Goal: Information Seeking & Learning: Learn about a topic

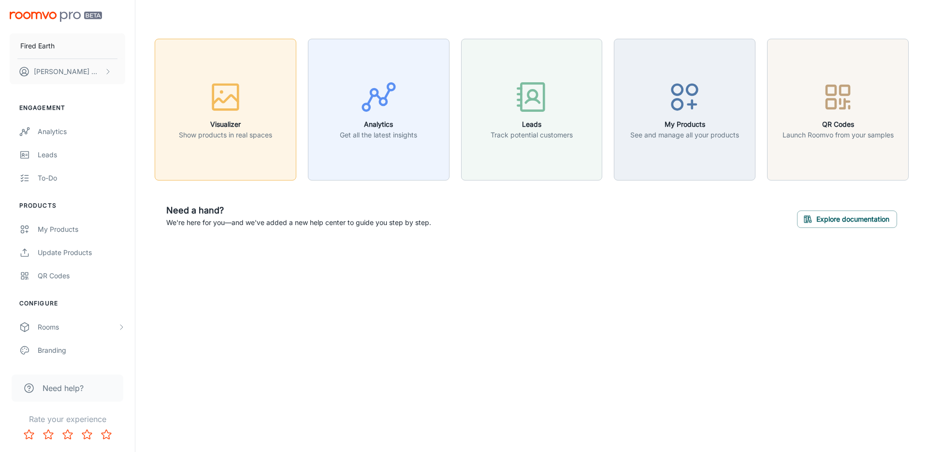
click at [228, 114] on icon "button" at bounding box center [225, 97] width 36 height 36
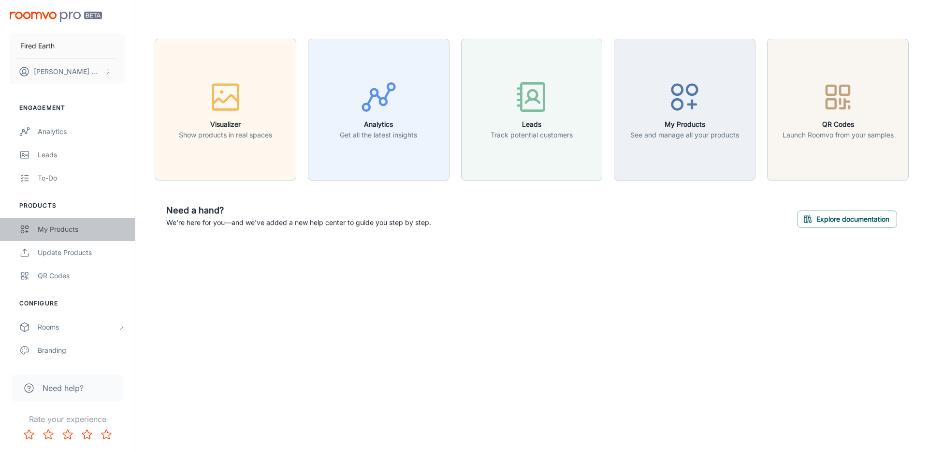
click at [65, 232] on div "My Products" at bounding box center [81, 229] width 87 height 11
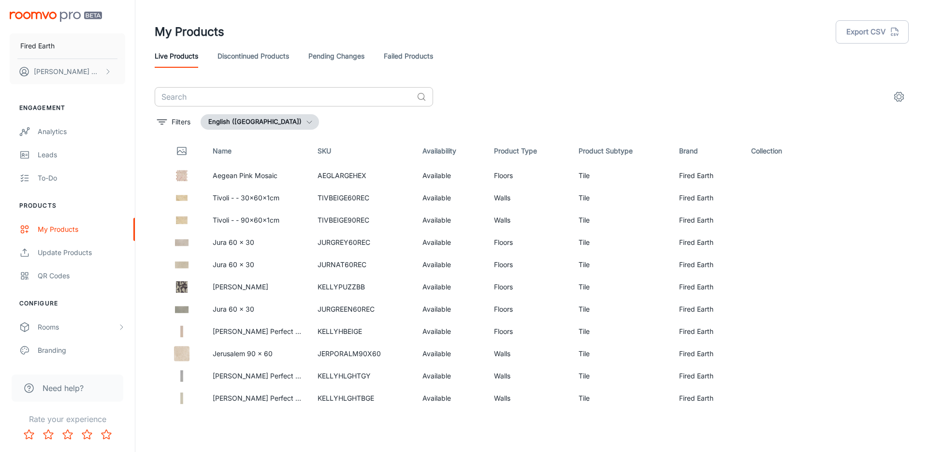
click at [226, 97] on input "text" at bounding box center [284, 96] width 258 height 19
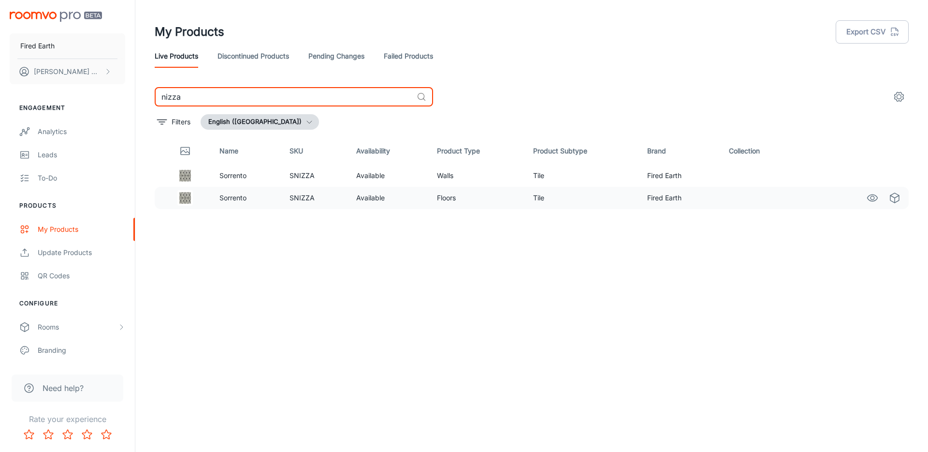
type input "nizza"
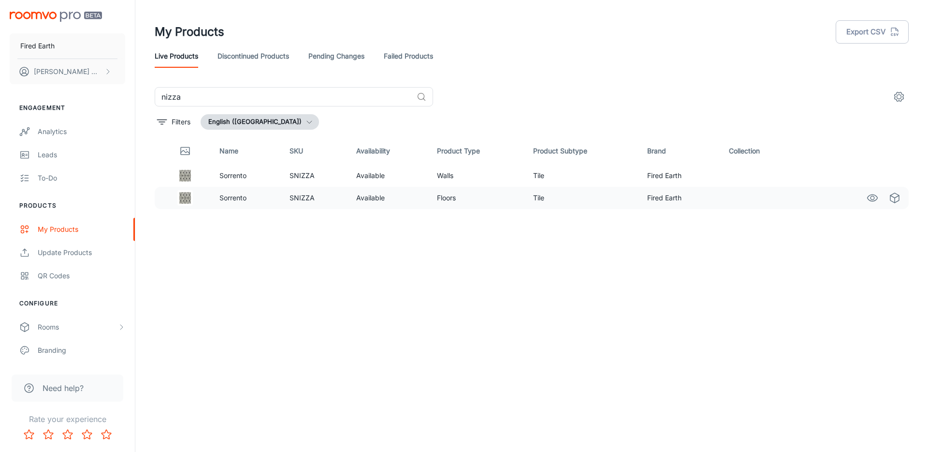
click at [238, 194] on p "Sorrento" at bounding box center [246, 197] width 55 height 11
click at [876, 199] on icon "See in Visualizer" at bounding box center [873, 197] width 10 height 7
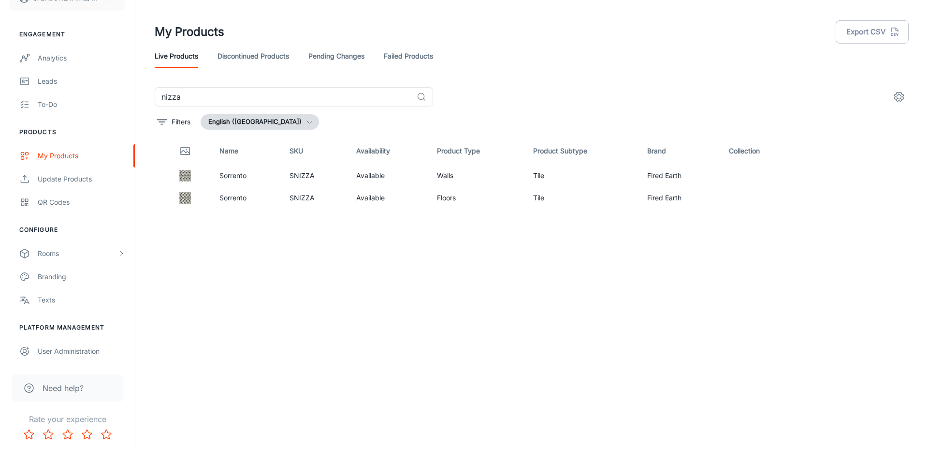
scroll to position [5, 0]
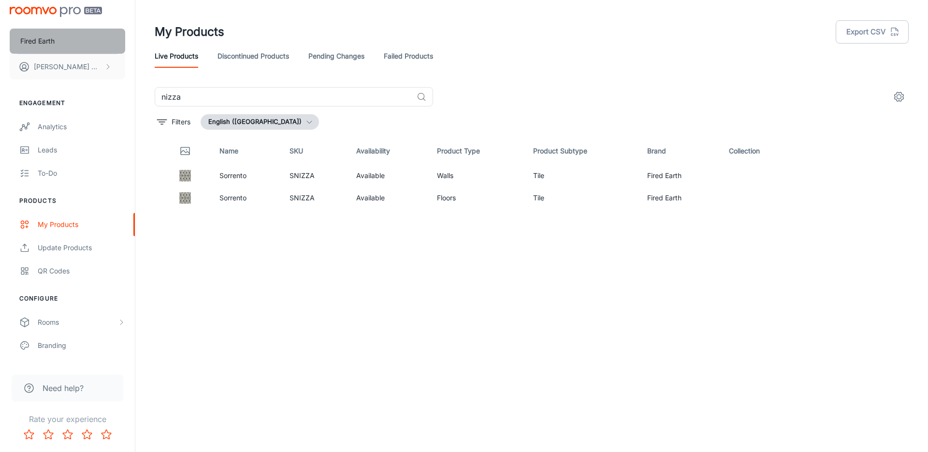
click at [45, 44] on p "Fired Earth" at bounding box center [37, 41] width 34 height 11
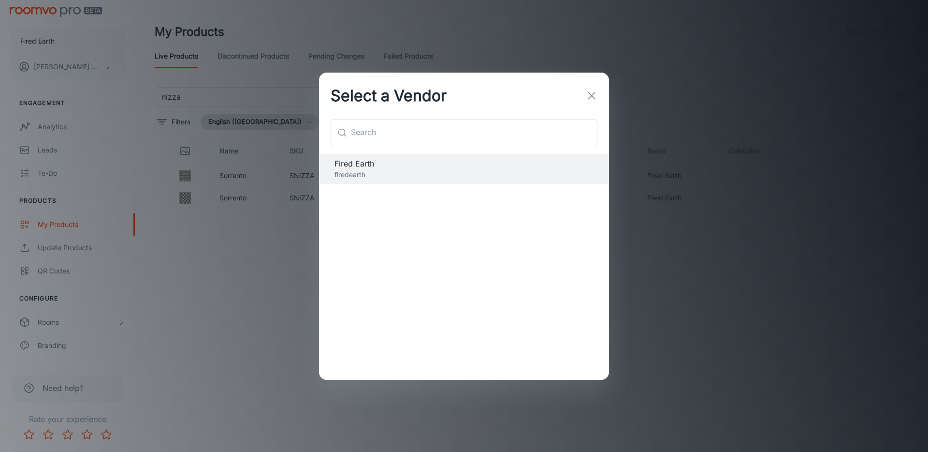
click at [591, 97] on icon "button" at bounding box center [592, 96] width 12 height 12
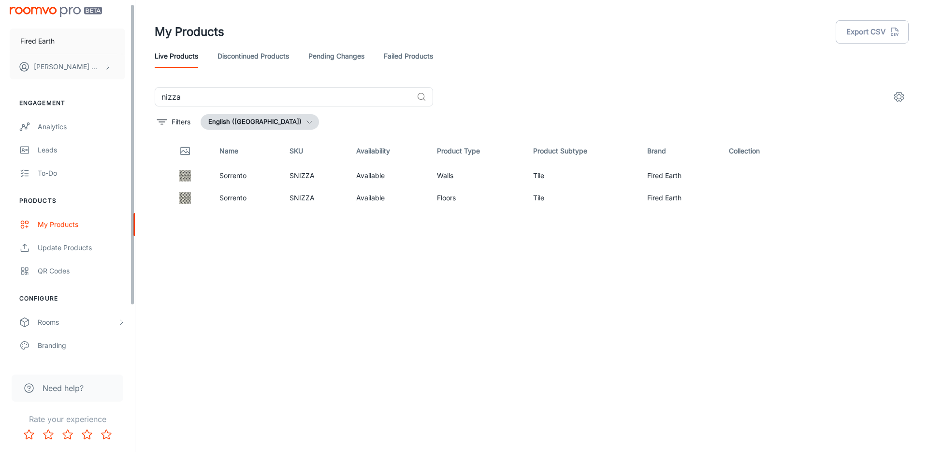
click at [76, 13] on img "scrollable content" at bounding box center [56, 12] width 92 height 10
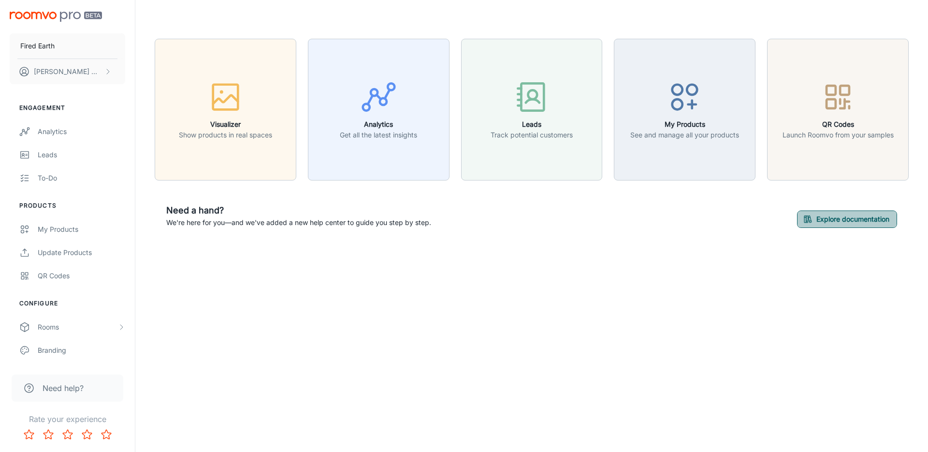
click at [834, 220] on button "Explore documentation" at bounding box center [847, 218] width 100 height 17
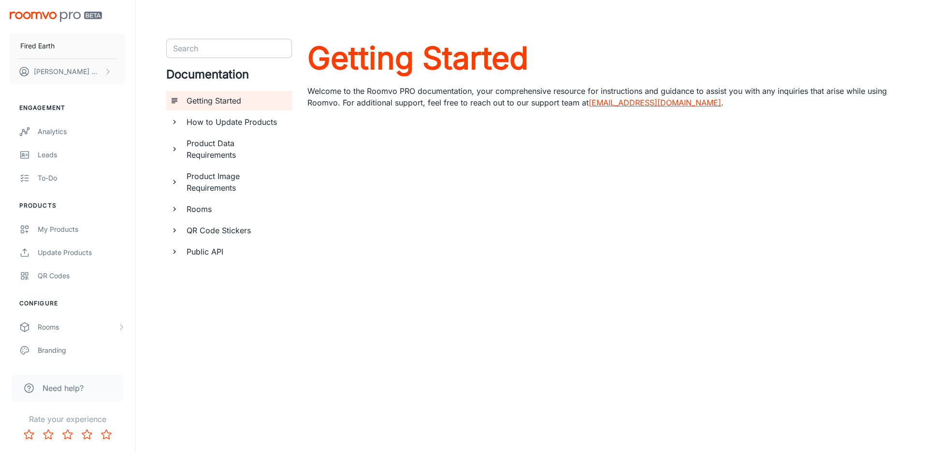
click at [258, 53] on input "Search" at bounding box center [221, 49] width 104 height 14
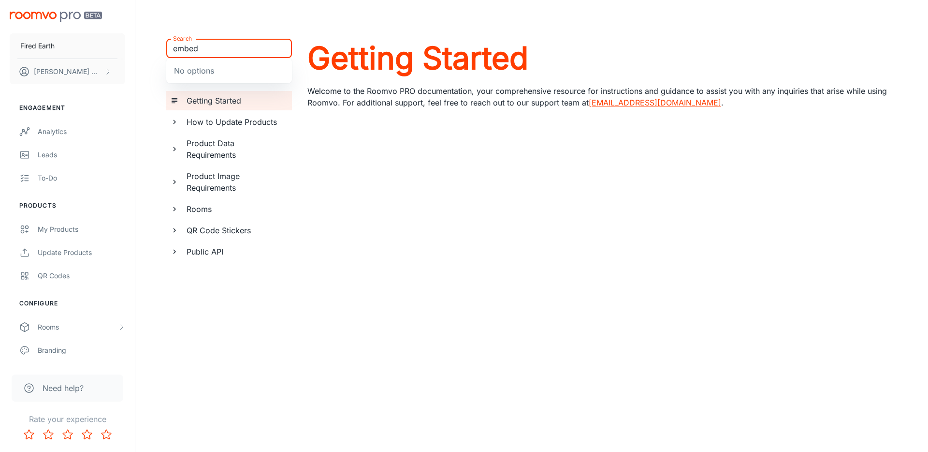
type input "embed"
click at [187, 47] on input "embed" at bounding box center [221, 49] width 104 height 14
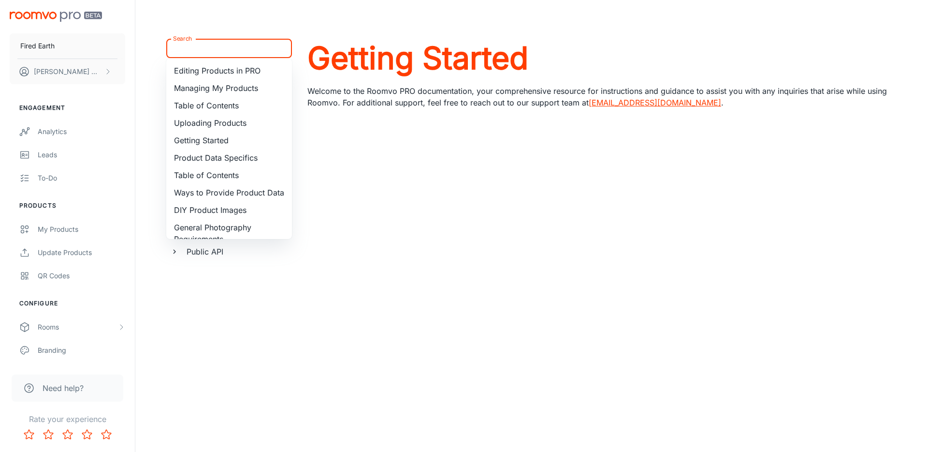
click at [233, 371] on div "Search Search Editing Products in PRO Managing My Products Table of Contents Up…" at bounding box center [229, 241] width 126 height 405
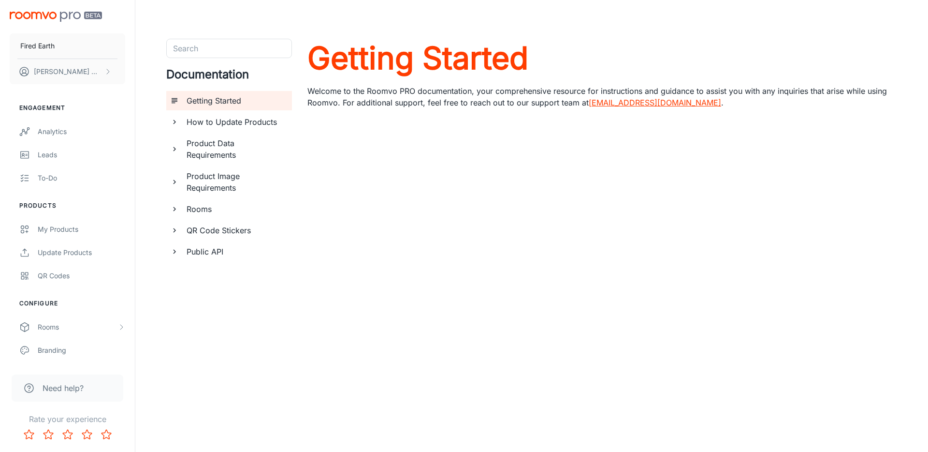
click at [174, 251] on icon "documentation page list" at bounding box center [174, 251] width 9 height 9
click at [213, 269] on h6 "Getting a Refresh Token" at bounding box center [239, 273] width 89 height 12
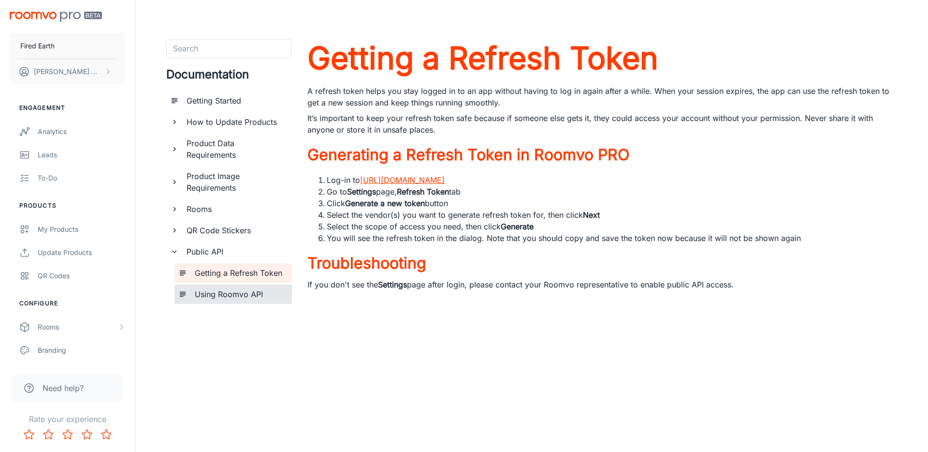
click at [208, 291] on h6 "Using Roomvo API" at bounding box center [239, 294] width 89 height 12
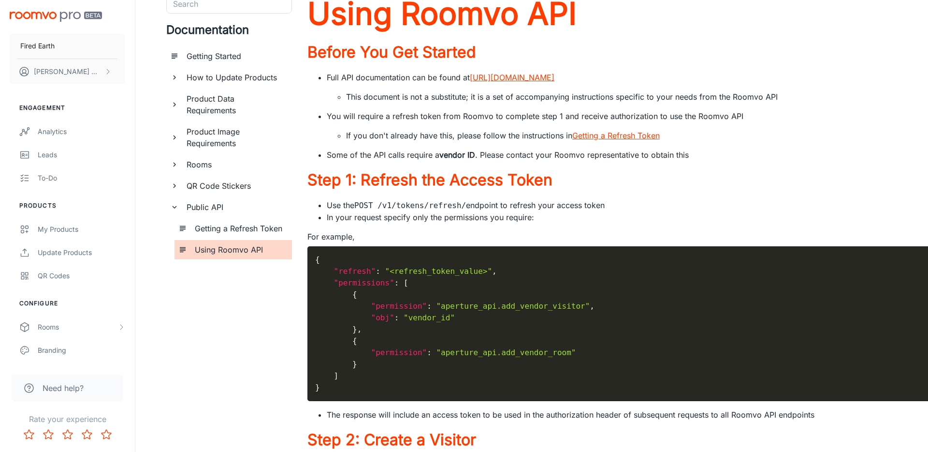
scroll to position [44, 0]
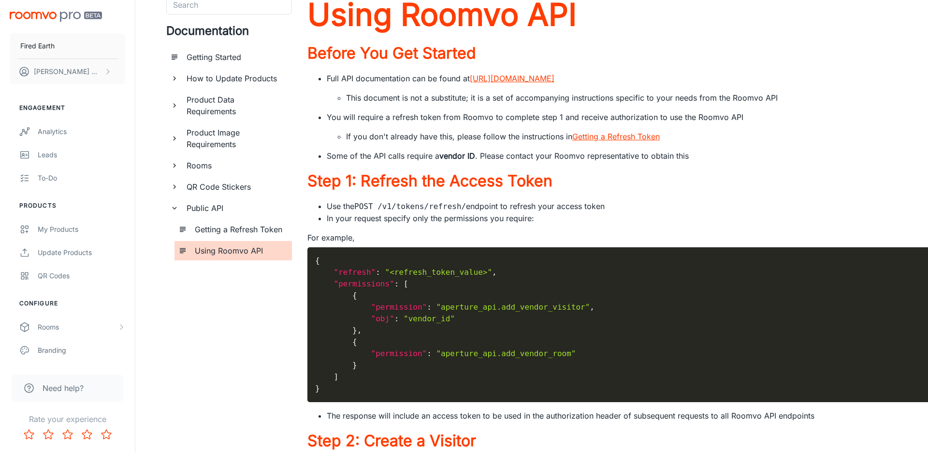
click at [174, 165] on icon "documentation page list" at bounding box center [174, 165] width 9 height 9
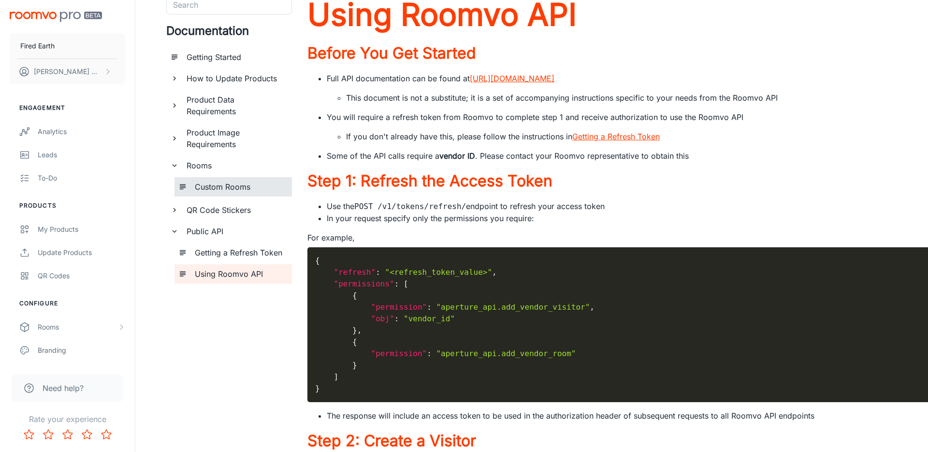
click at [210, 189] on h6 "Custom Rooms" at bounding box center [239, 187] width 89 height 12
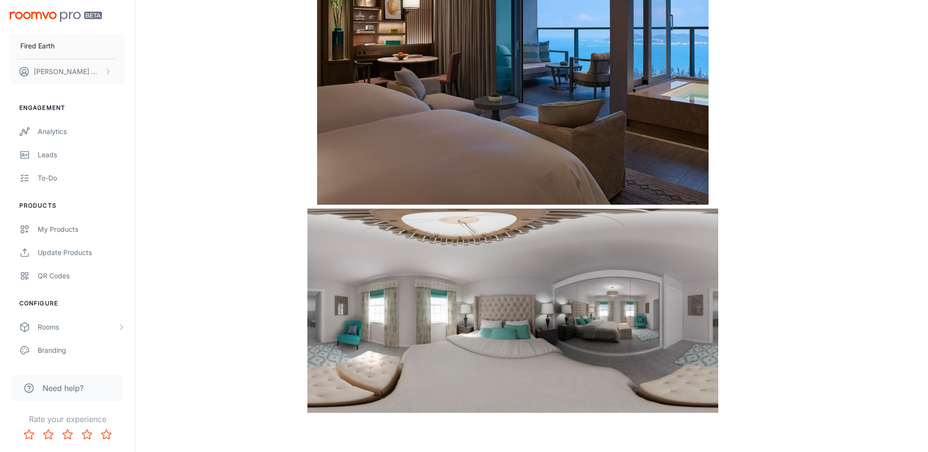
scroll to position [661, 0]
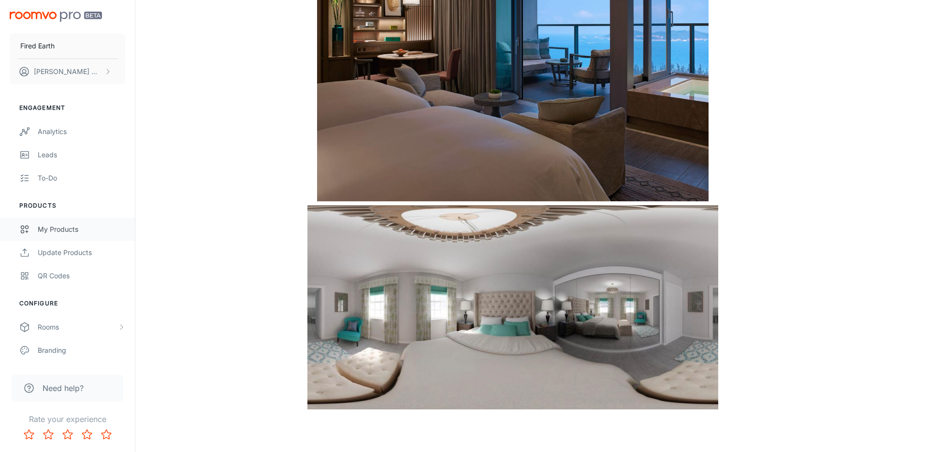
click at [52, 229] on div "My Products" at bounding box center [81, 229] width 87 height 11
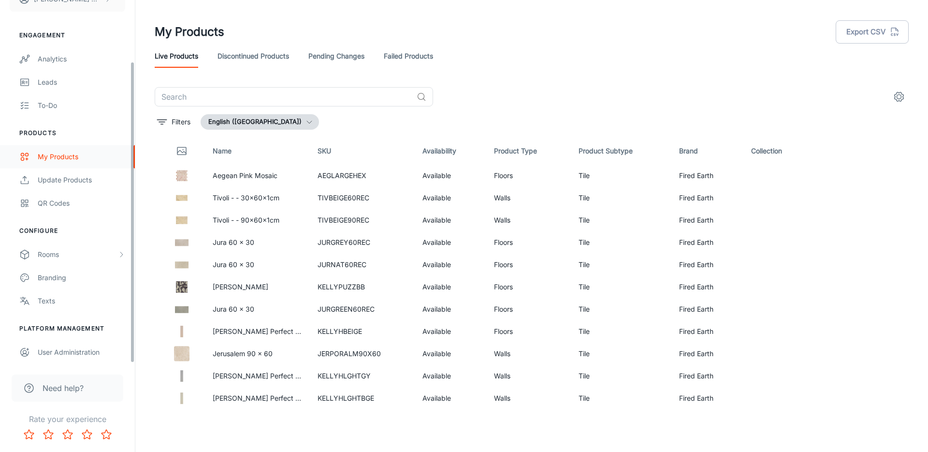
scroll to position [73, 0]
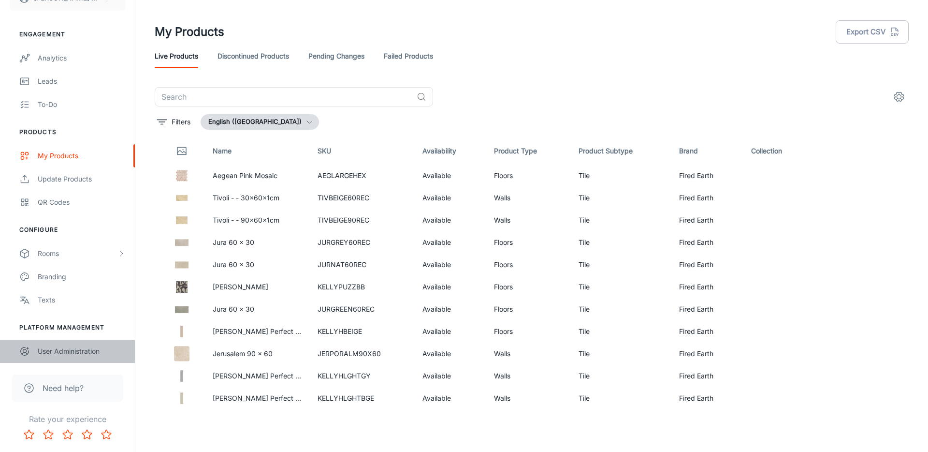
click at [59, 350] on div "User Administration" at bounding box center [81, 351] width 87 height 11
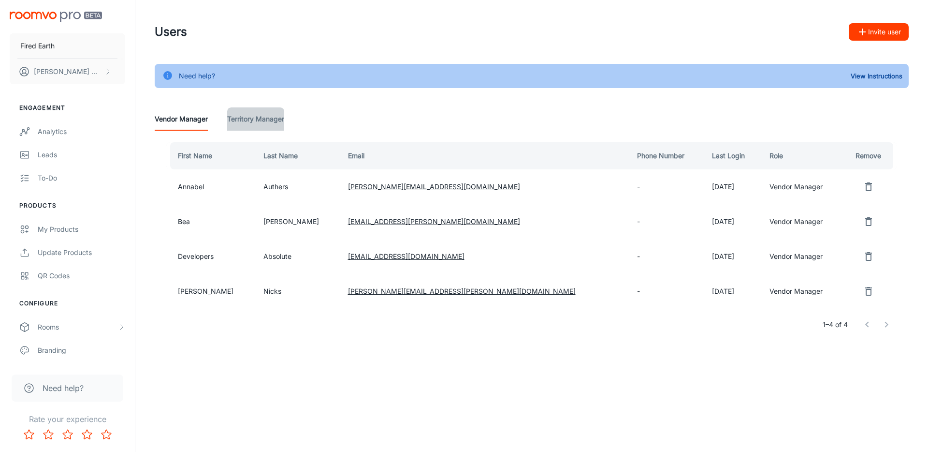
click at [245, 119] on Manager "Territory Manager" at bounding box center [255, 118] width 57 height 23
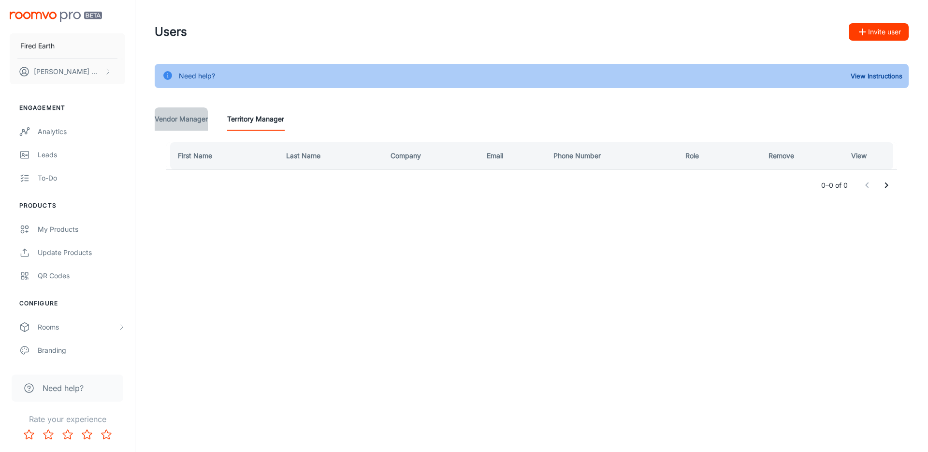
click at [192, 121] on Manager "Vendor Manager" at bounding box center [181, 118] width 53 height 23
